Goal: Task Accomplishment & Management: Use online tool/utility

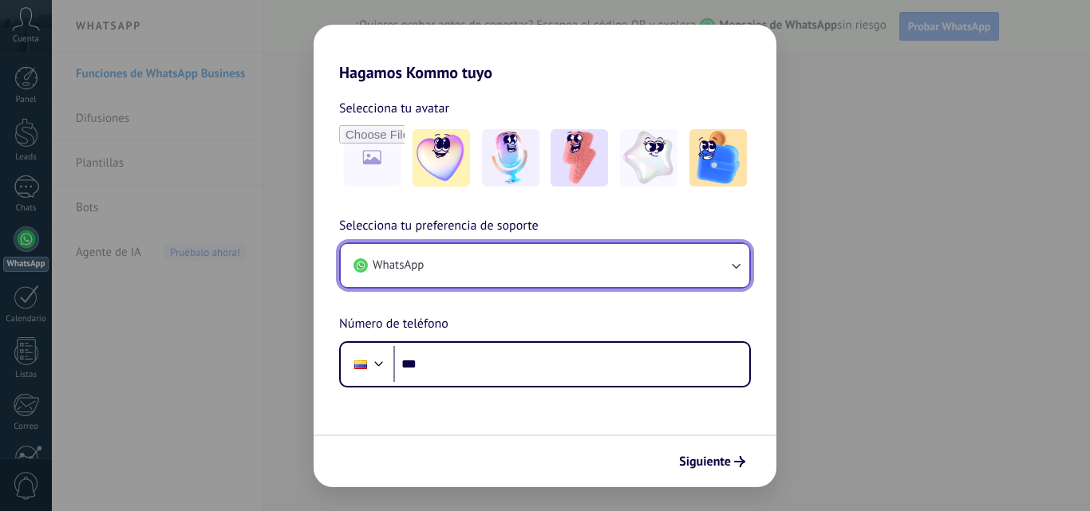
click at [503, 265] on button "WhatsApp" at bounding box center [545, 265] width 409 height 43
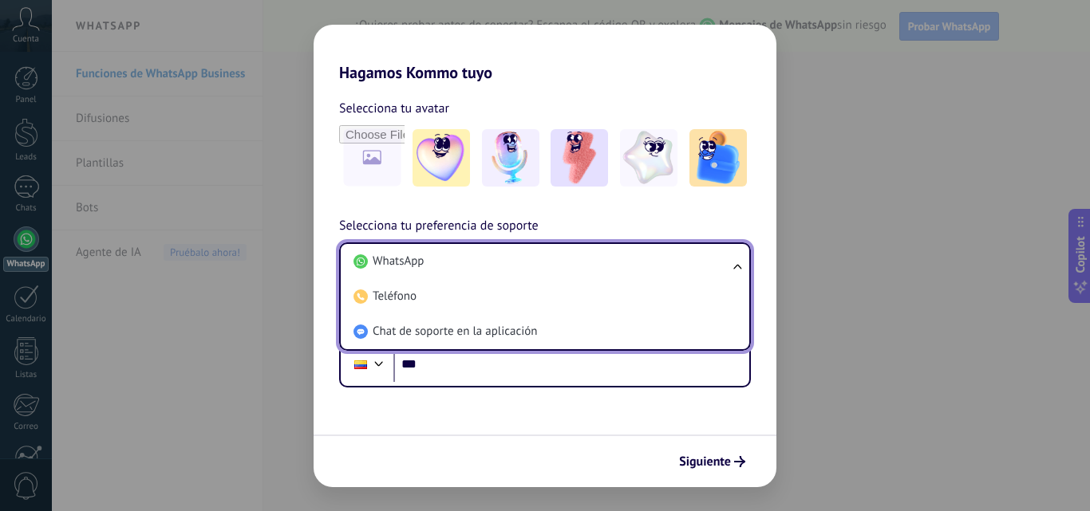
click at [503, 265] on li "WhatsApp" at bounding box center [541, 261] width 389 height 35
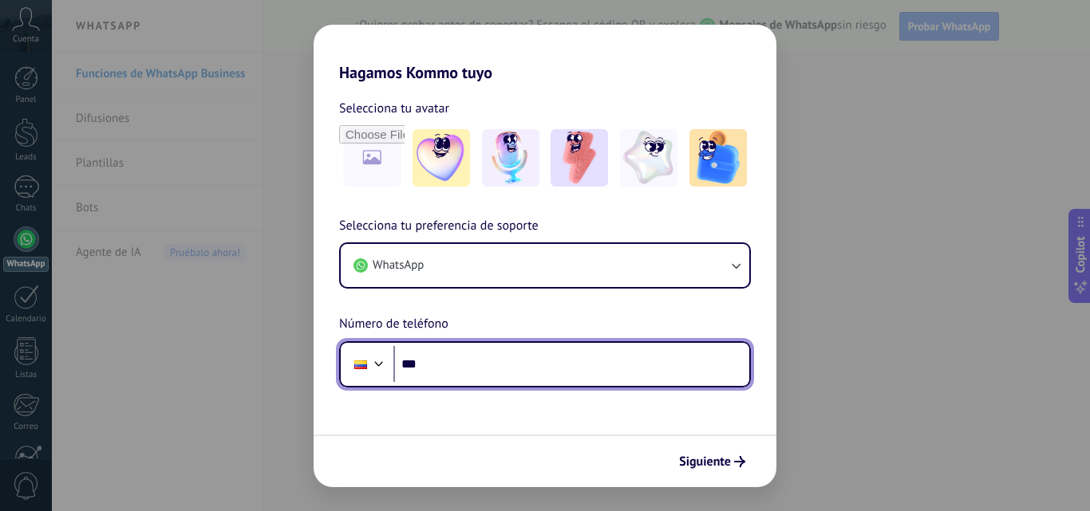
click at [512, 361] on input "***" at bounding box center [571, 364] width 356 height 37
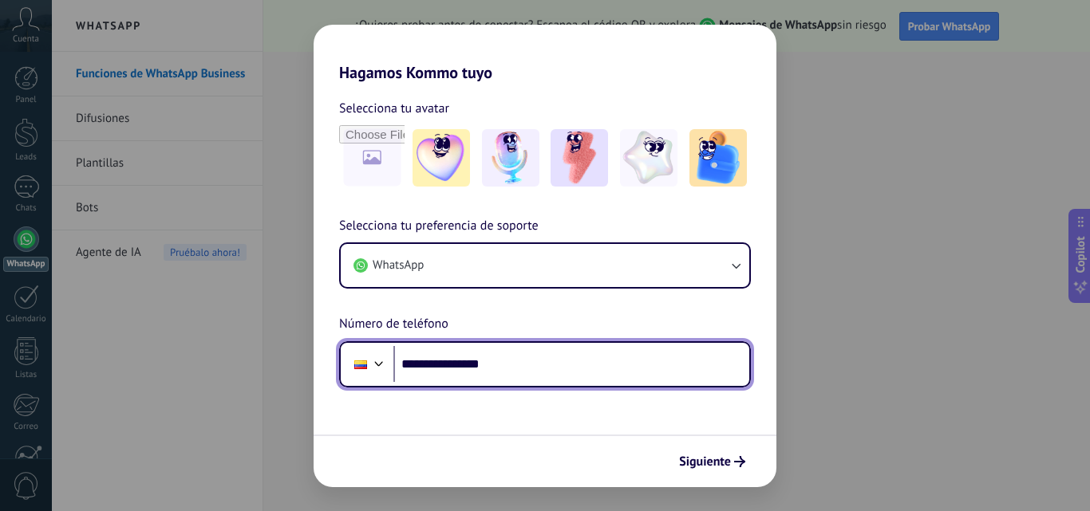
type input "**********"
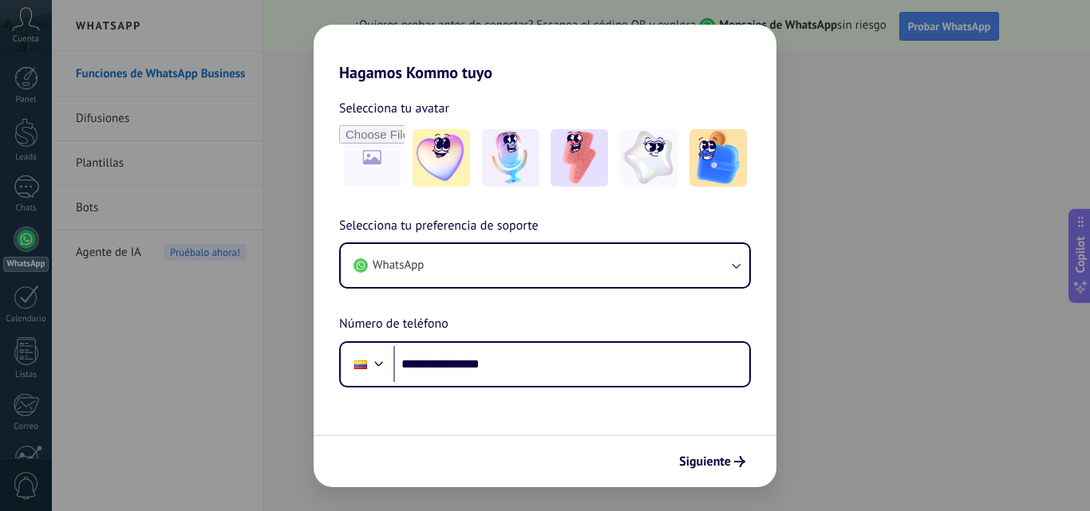
click at [716, 471] on button "Siguiente" at bounding box center [712, 461] width 81 height 27
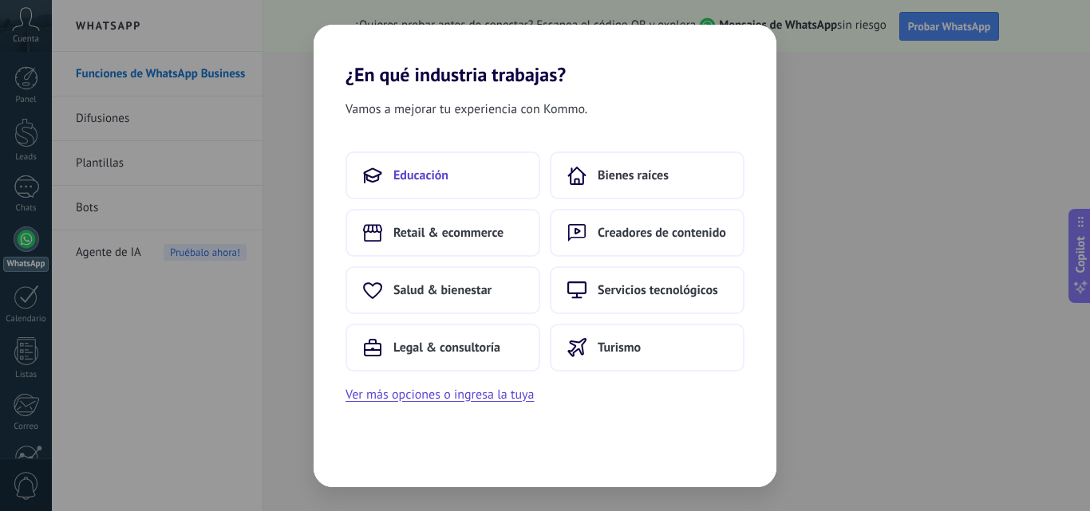
click at [432, 175] on span "Educación" at bounding box center [420, 176] width 55 height 16
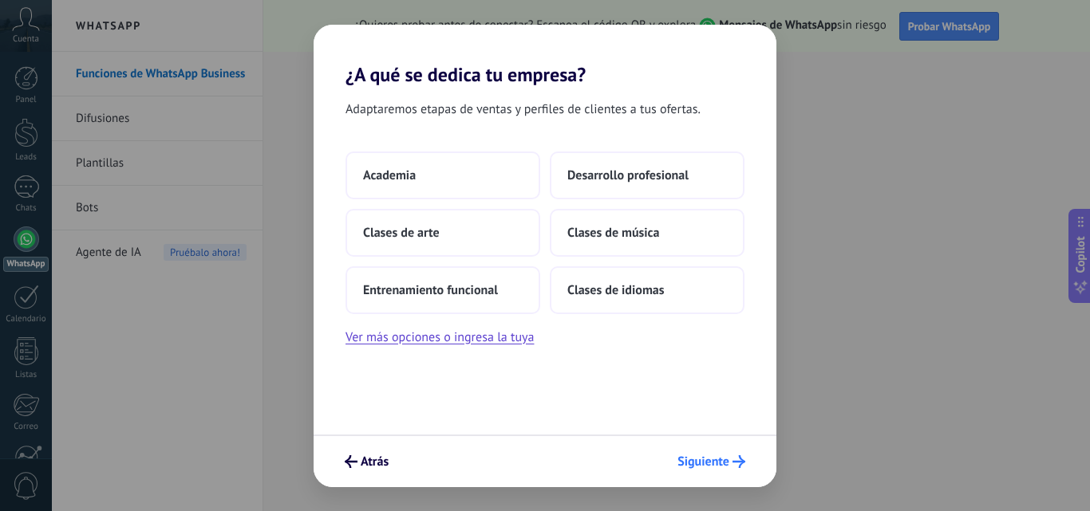
click at [707, 448] on button "Siguiente" at bounding box center [711, 461] width 82 height 27
click at [730, 450] on button "Siguiente" at bounding box center [711, 461] width 82 height 27
click at [730, 453] on button "Siguiente" at bounding box center [711, 461] width 82 height 27
click at [610, 191] on button "Desarrollo profesional" at bounding box center [647, 176] width 195 height 48
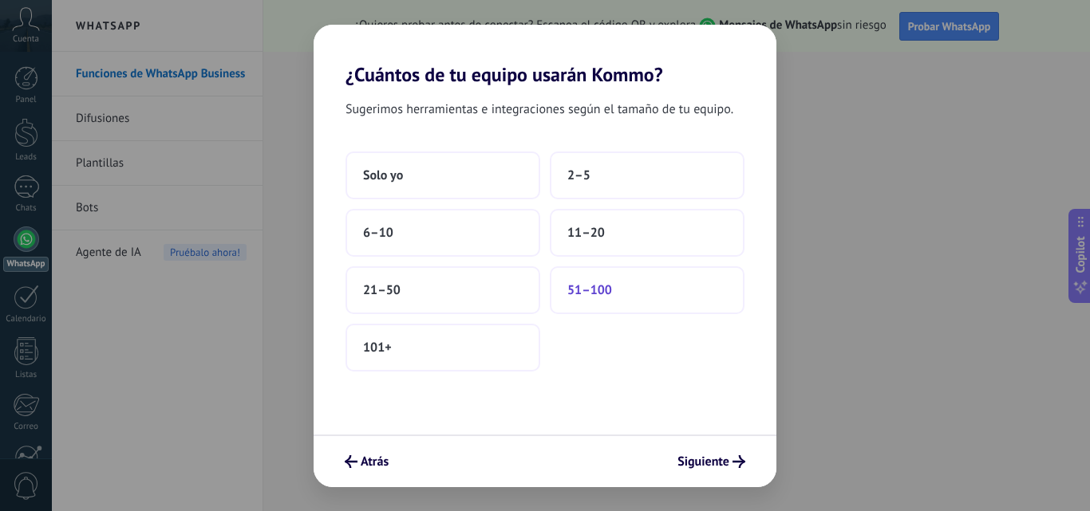
click at [606, 284] on span "51–100" at bounding box center [589, 290] width 45 height 16
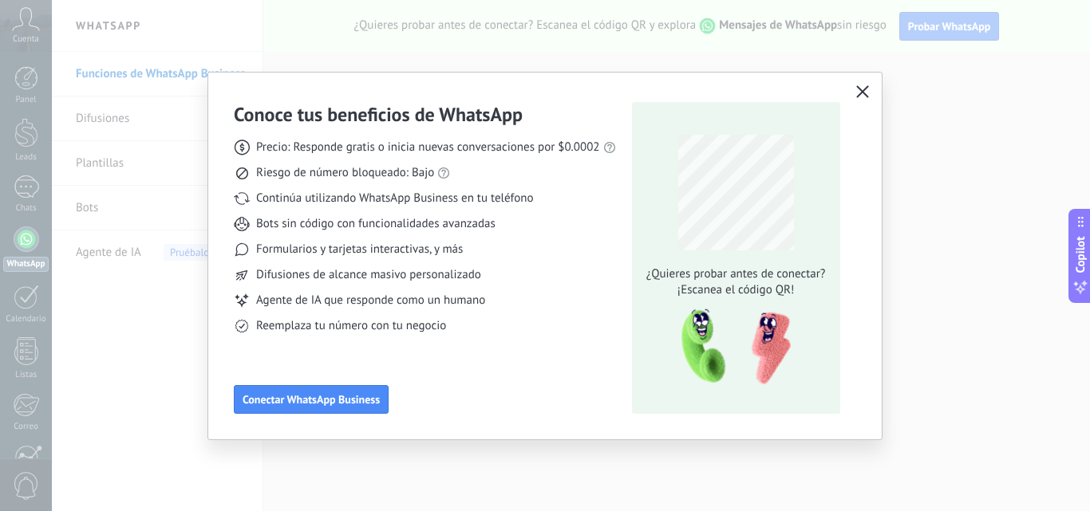
click at [859, 93] on icon "button" at bounding box center [862, 91] width 13 height 13
